Goal: Find specific page/section: Find specific page/section

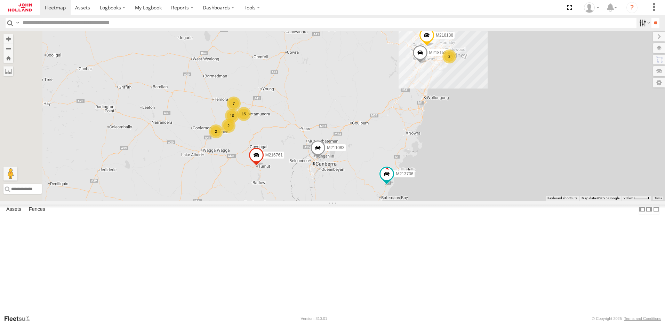
click at [646, 23] on label at bounding box center [644, 23] width 15 height 10
click at [0, 0] on span "7688-I - Illabo to [GEOGRAPHIC_DATA]" at bounding box center [0, 0] width 0 height 0
click at [637, 27] on div "7688-R - Illabo to [GEOGRAPHIC_DATA]" at bounding box center [637, 22] width 0 height 9
click at [0, 0] on span "7688-R - Illabo to [GEOGRAPHIC_DATA]" at bounding box center [0, 0] width 0 height 0
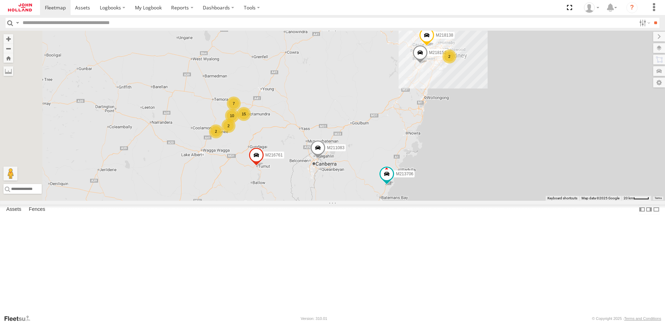
click at [0, 0] on span at bounding box center [0, 0] width 0 height 0
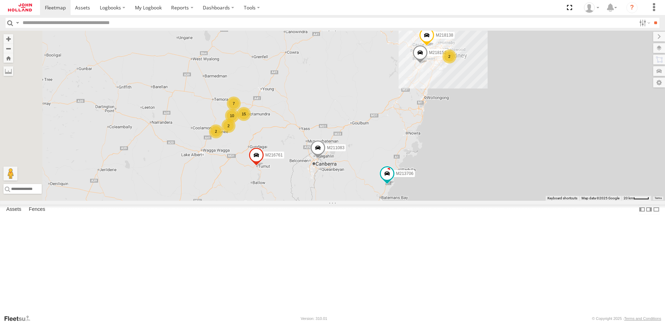
click at [0, 0] on span at bounding box center [0, 0] width 0 height 0
click at [657, 8] on label at bounding box center [654, 7] width 15 height 15
